Goal: Task Accomplishment & Management: Use online tool/utility

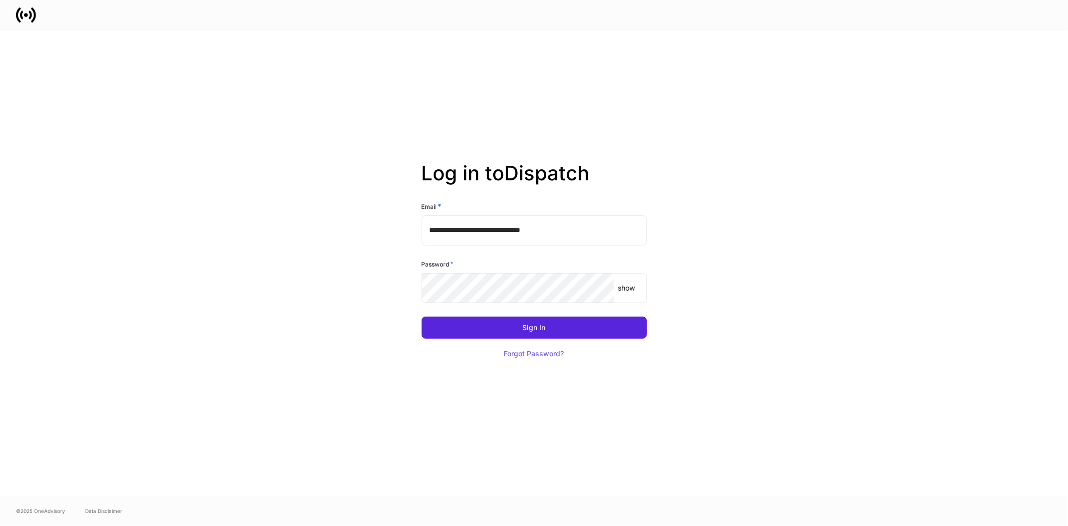
click at [509, 224] on input "**********" at bounding box center [534, 230] width 225 height 30
type input "**********"
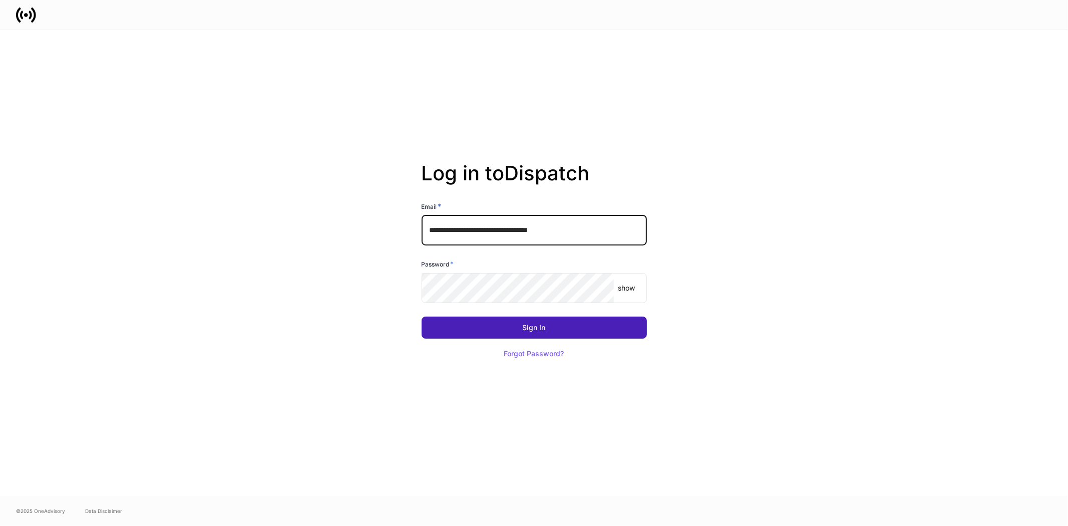
click at [512, 322] on button "Sign In" at bounding box center [534, 327] width 225 height 22
